Goal: Information Seeking & Learning: Learn about a topic

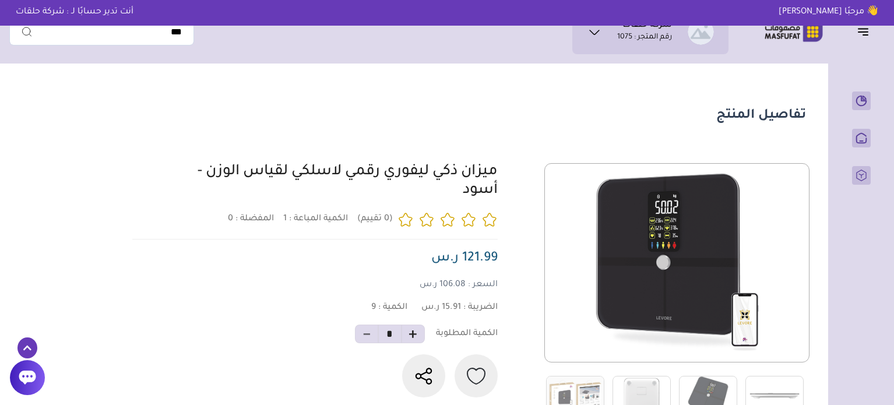
scroll to position [103, 0]
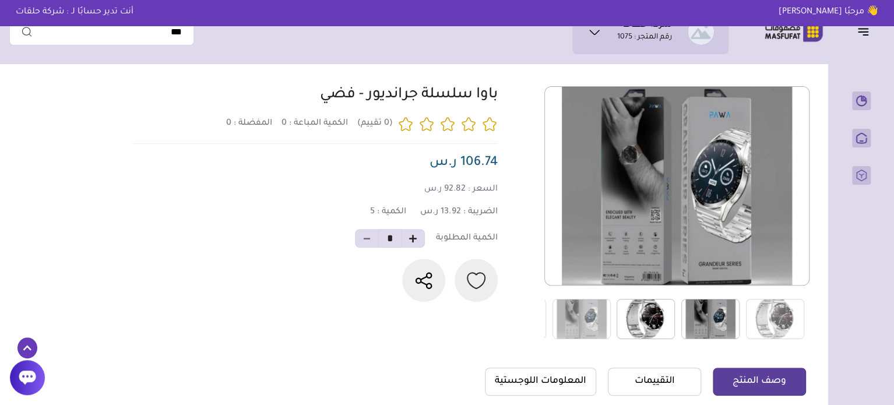
scroll to position [58, 0]
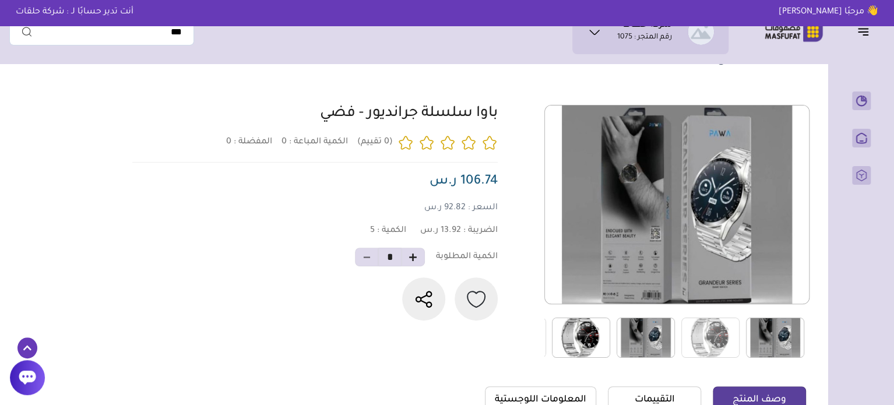
click at [579, 332] on img at bounding box center [581, 338] width 58 height 40
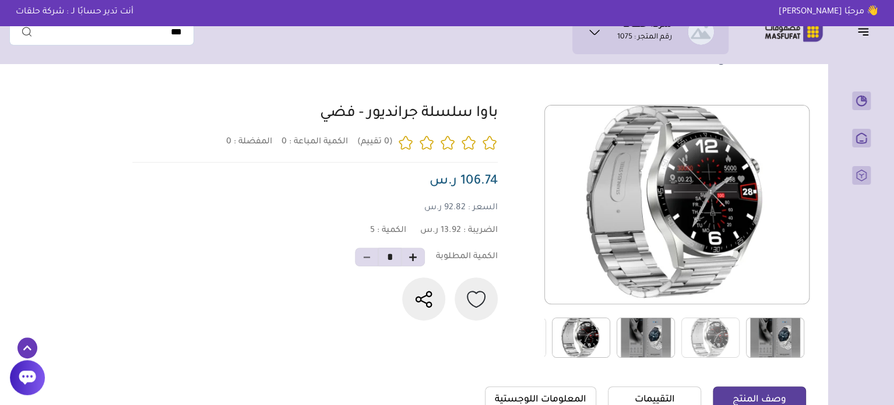
drag, startPoint x: 499, startPoint y: 122, endPoint x: 303, endPoint y: 118, distance: 196.5
click at [303, 118] on div "0 0 5 *" at bounding box center [467, 232] width 677 height 254
copy link "باوا سلسلة جرانديور - فضي"
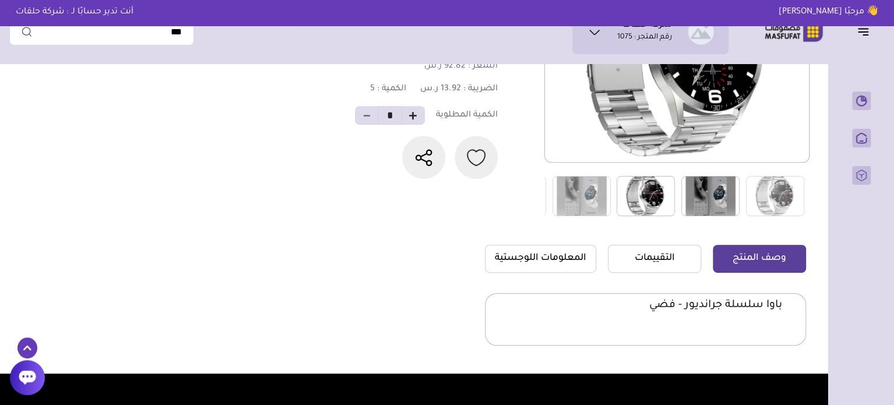
scroll to position [0, 0]
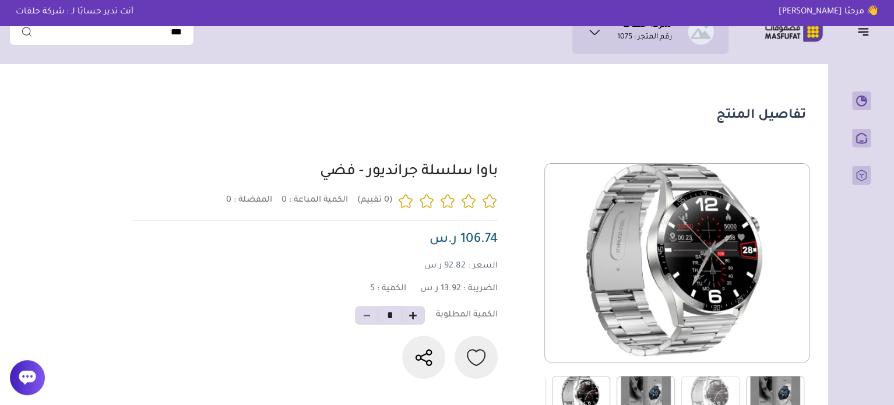
copy link "باوا سلسلة جرانديور - فضي"
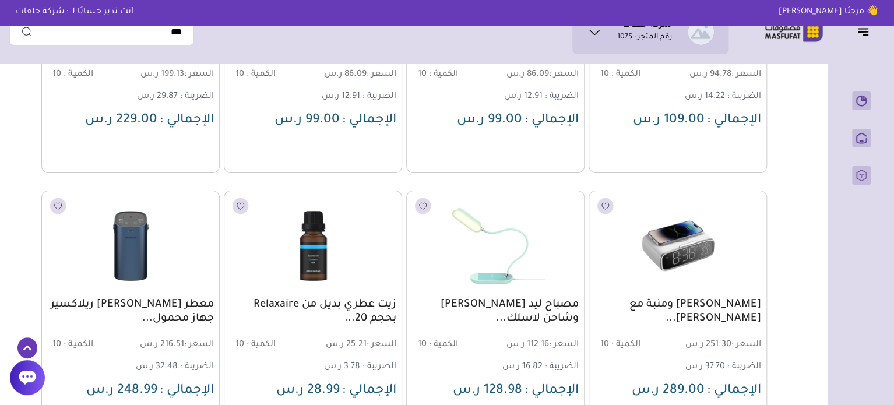
scroll to position [4337, 0]
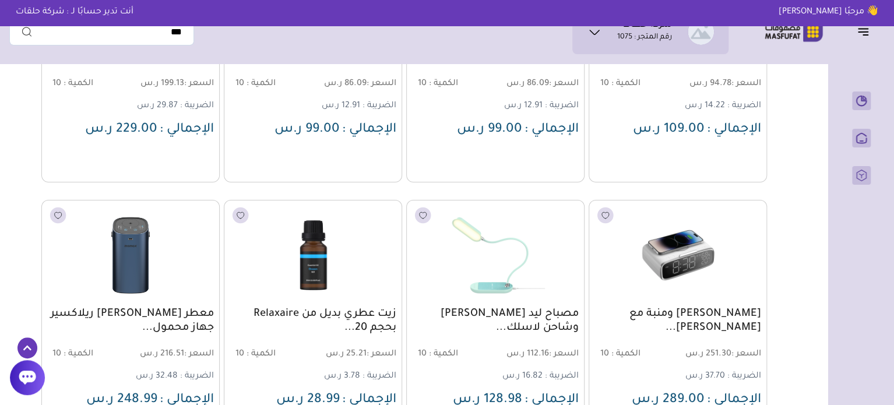
drag, startPoint x: 676, startPoint y: 243, endPoint x: 131, endPoint y: 257, distance: 545.3
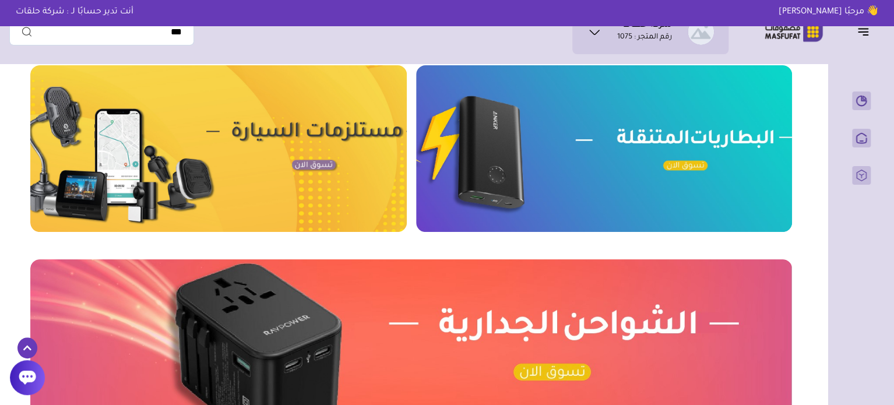
scroll to position [583, 0]
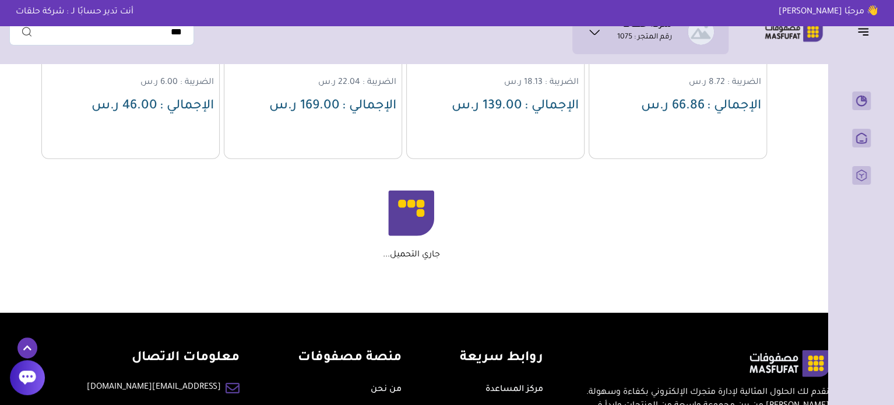
scroll to position [1399, 0]
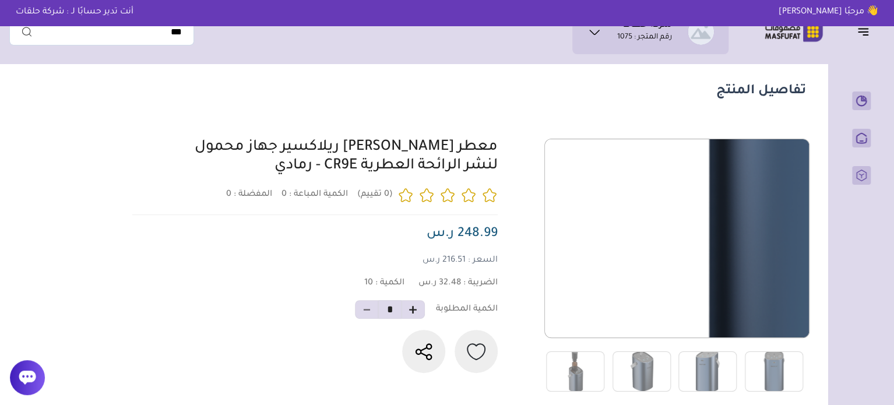
scroll to position [58, 0]
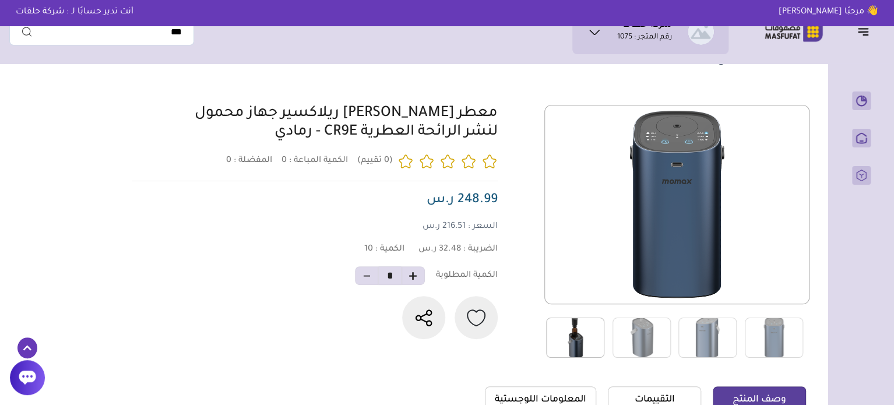
click at [570, 332] on img at bounding box center [575, 338] width 58 height 40
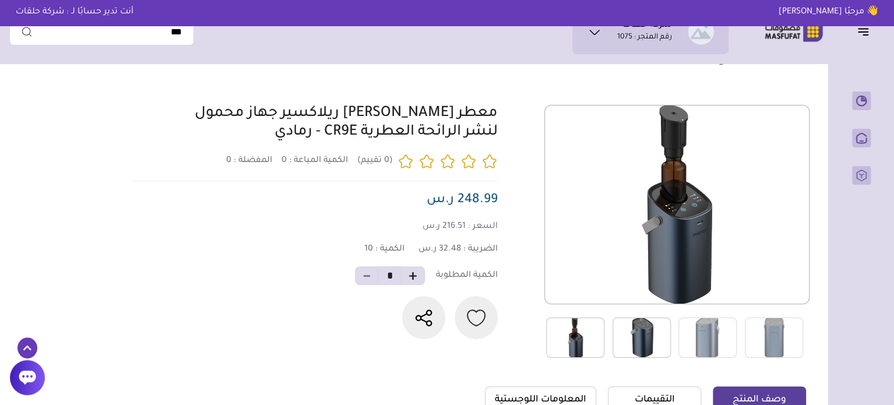
click at [628, 333] on img at bounding box center [642, 338] width 58 height 40
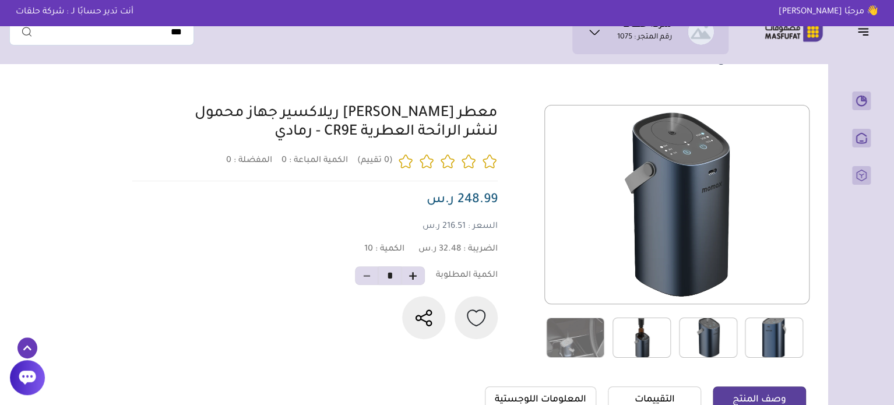
click at [772, 341] on img at bounding box center [774, 338] width 58 height 40
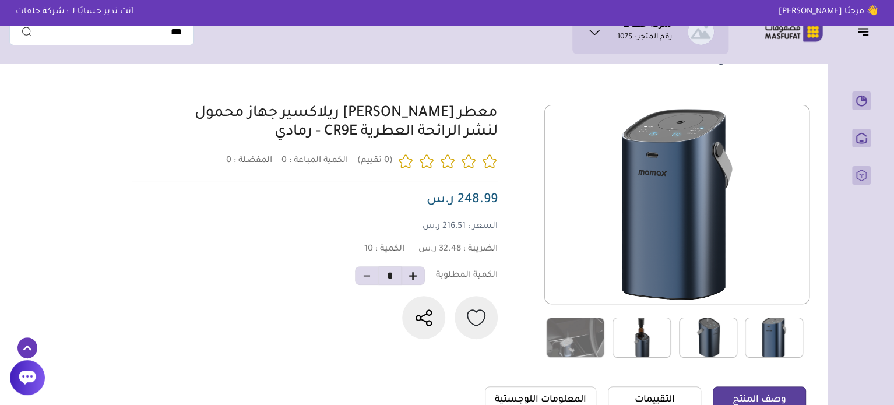
click at [721, 341] on img at bounding box center [708, 338] width 58 height 40
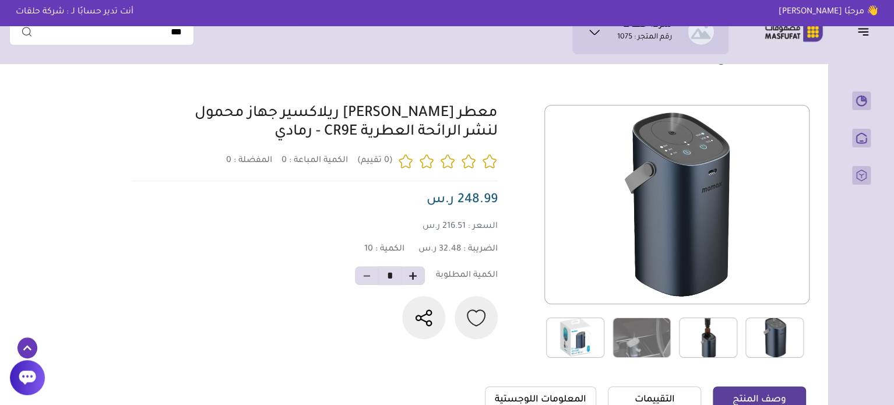
click at [583, 338] on img at bounding box center [575, 338] width 58 height 40
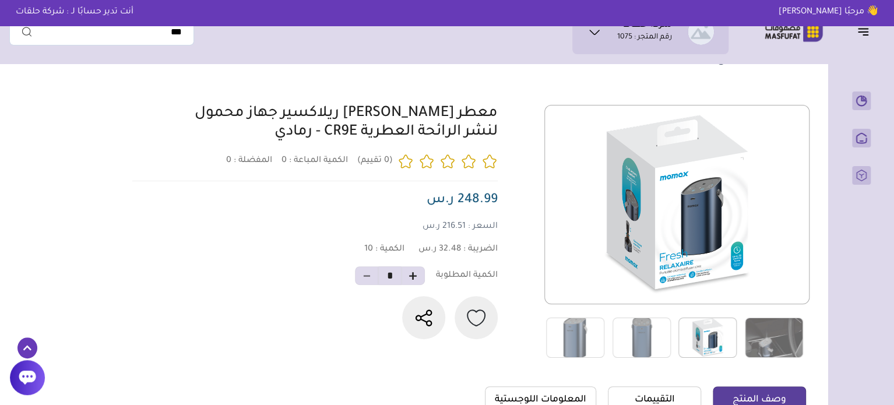
drag, startPoint x: 506, startPoint y: 108, endPoint x: 302, endPoint y: 139, distance: 206.4
click at [302, 139] on div "0 0 10 *" at bounding box center [467, 232] width 677 height 254
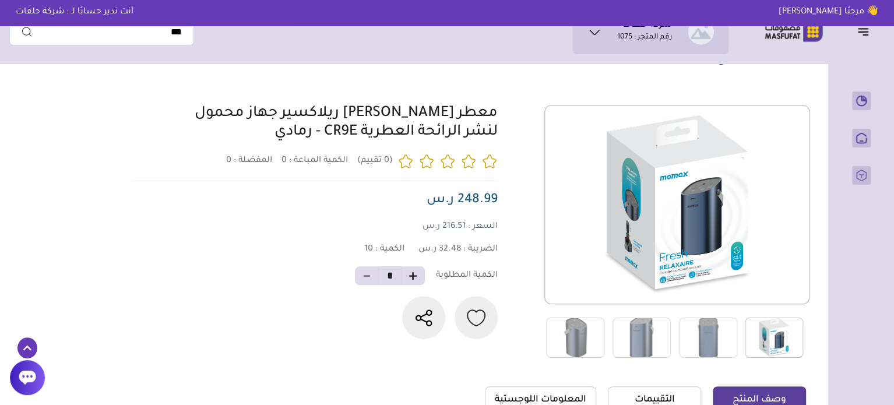
copy link "معطر [PERSON_NAME] ريلاكسير جهاز محمول لنشر الرائحة العطرية CR9E - رمادي"
click at [519, 98] on section "تفاصيل المنتج 0 المفضلة : 0" at bounding box center [411, 319] width 804 height 616
drag, startPoint x: 508, startPoint y: 116, endPoint x: 394, endPoint y: 138, distance: 116.4
click at [394, 138] on div "0 0 10 *" at bounding box center [467, 232] width 677 height 254
copy link "معطر [PERSON_NAME] ريلاكسير جهاز محمول لنشر الرائحة العطرية"
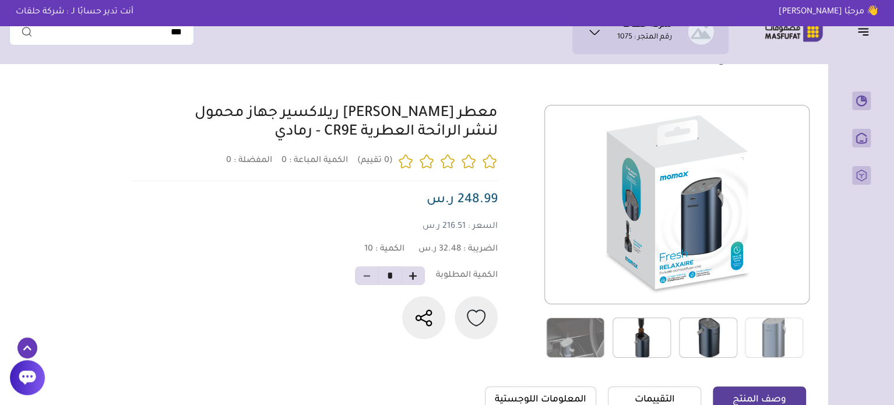
click at [707, 338] on img at bounding box center [708, 338] width 58 height 40
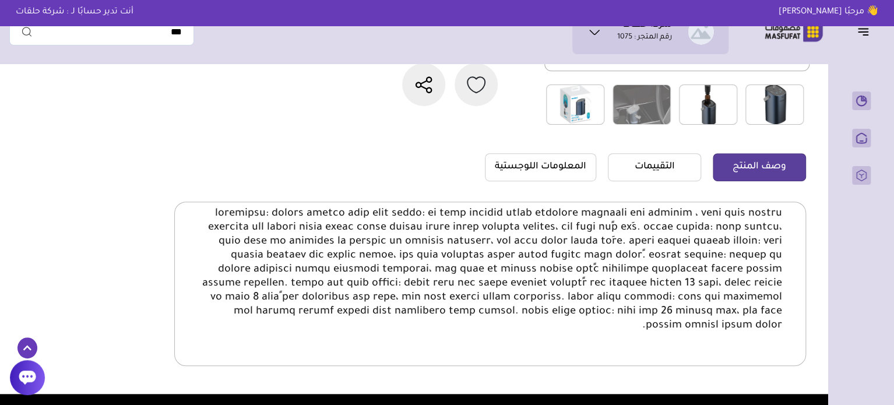
scroll to position [0, 0]
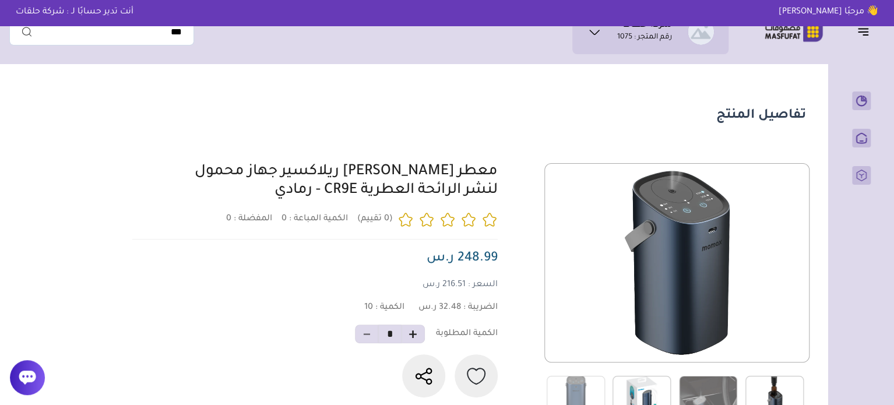
click at [405, 165] on link "معطر [PERSON_NAME] ريلاكسير جهاز محمول لنشر الرائحة العطرية CR9E - رمادي" at bounding box center [346, 181] width 303 height 34
click at [420, 117] on section "تفاصيل المنتج" at bounding box center [411, 116] width 790 height 17
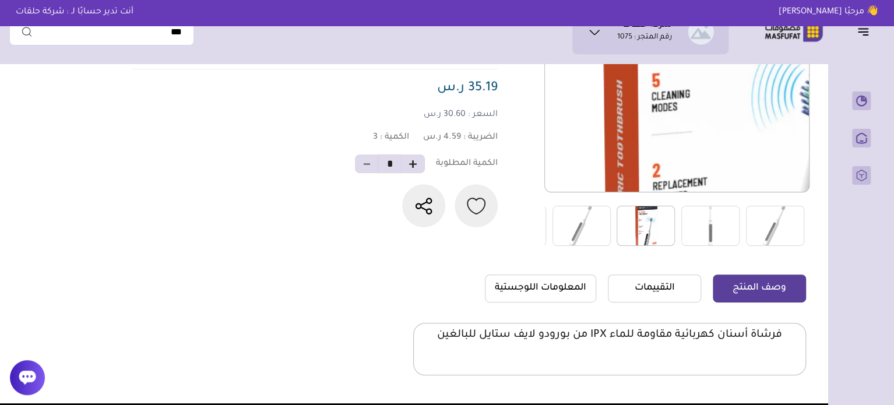
scroll to position [175, 0]
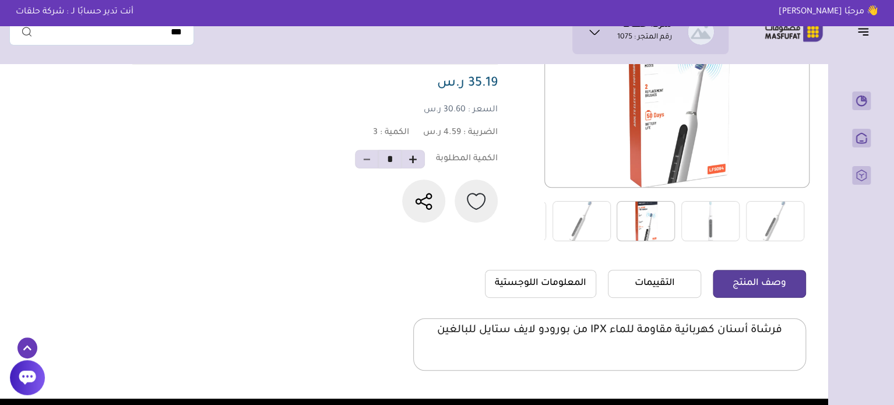
click at [660, 212] on img at bounding box center [646, 221] width 58 height 40
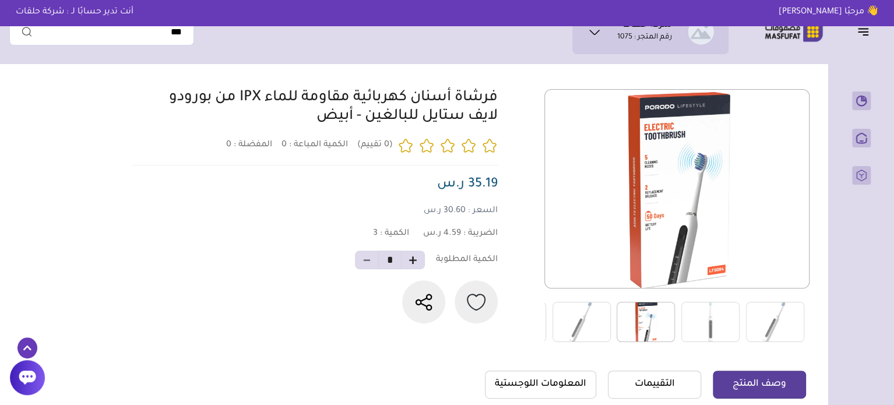
scroll to position [58, 0]
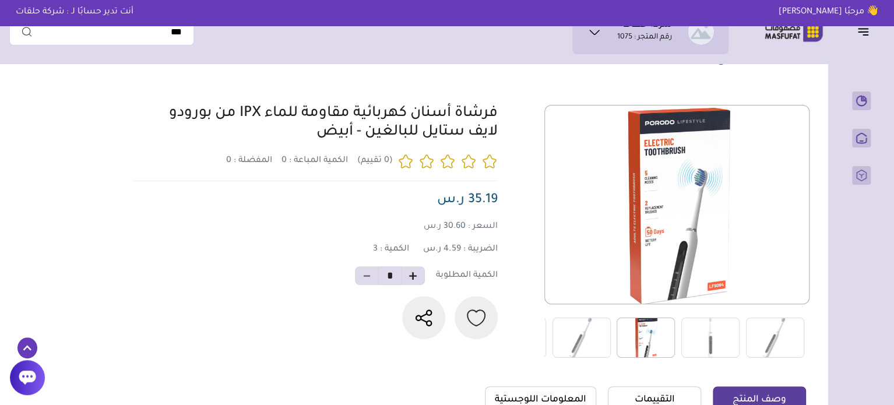
drag, startPoint x: 501, startPoint y: 113, endPoint x: 363, endPoint y: 140, distance: 141.4
click at [363, 140] on div at bounding box center [467, 232] width 677 height 254
copy link "فرشاة أسنان كهربائية مقاومة للماء IPX من بورودو لايف ستايل للبالغين"
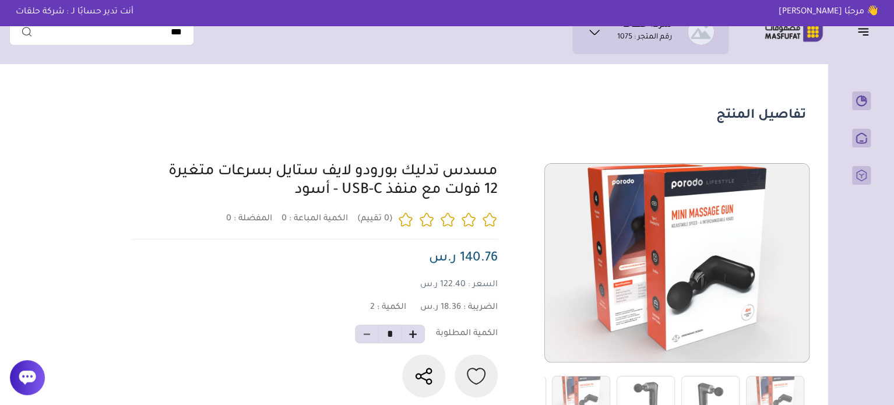
drag, startPoint x: 506, startPoint y: 164, endPoint x: 341, endPoint y: 203, distance: 169.4
click at [341, 203] on div at bounding box center [467, 290] width 677 height 254
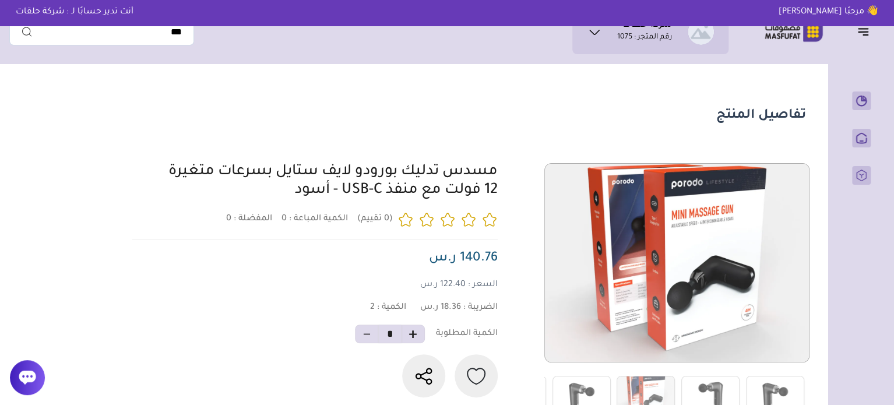
copy link "مسدس تدليك بورودو لايف ستايل بسرعات متغيرة 12 فولت مع منفذ USB-C"
